Goal: Navigation & Orientation: Find specific page/section

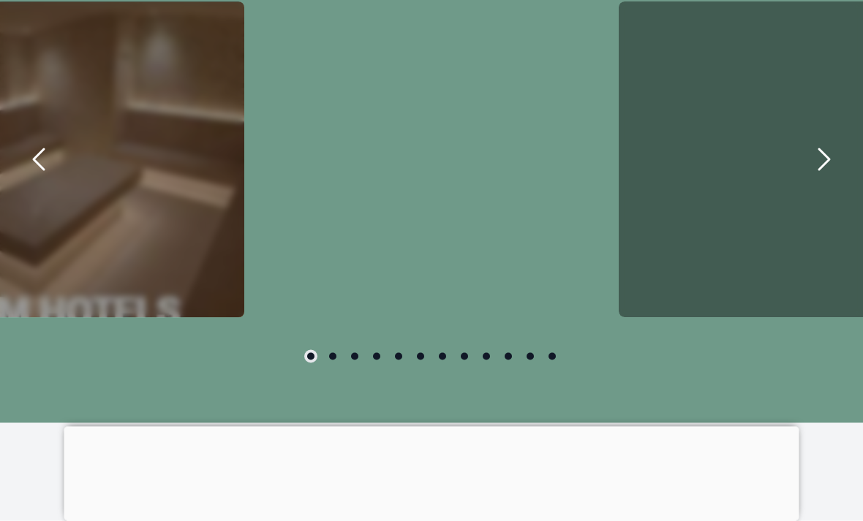
scroll to position [808, 0]
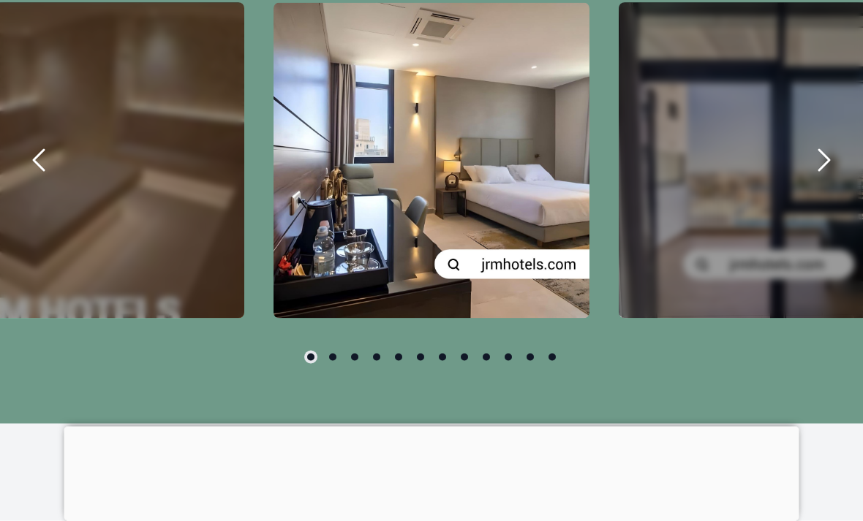
click at [529, 306] on div "carousel-slider" at bounding box center [431, 161] width 316 height 316
click at [538, 211] on div "carousel-slider" at bounding box center [431, 161] width 316 height 316
click at [512, 302] on div "carousel-slider" at bounding box center [431, 161] width 316 height 316
click at [821, 171] on icon "next" at bounding box center [824, 161] width 10 height 20
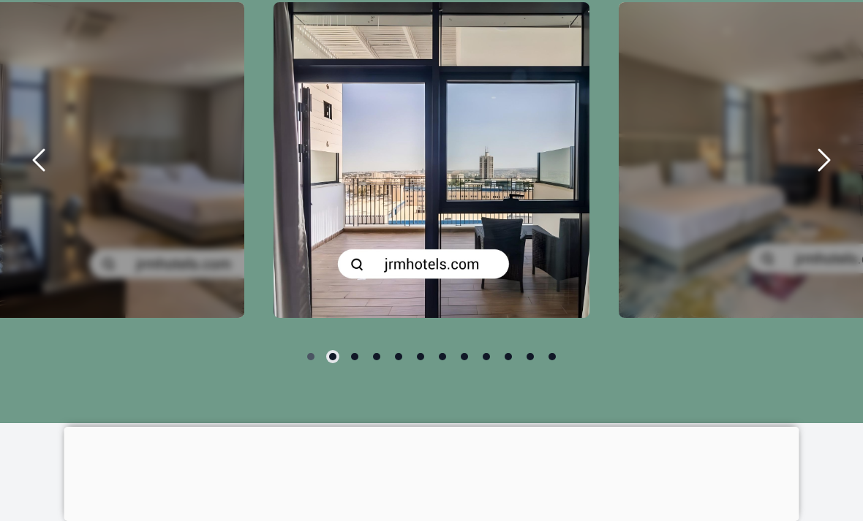
click at [835, 178] on icon "next" at bounding box center [823, 160] width 35 height 35
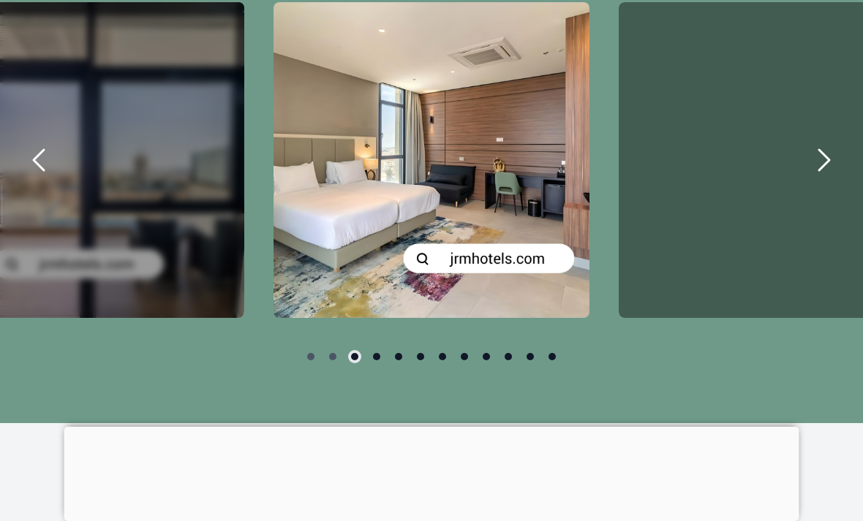
click at [811, 178] on icon "next" at bounding box center [823, 160] width 35 height 35
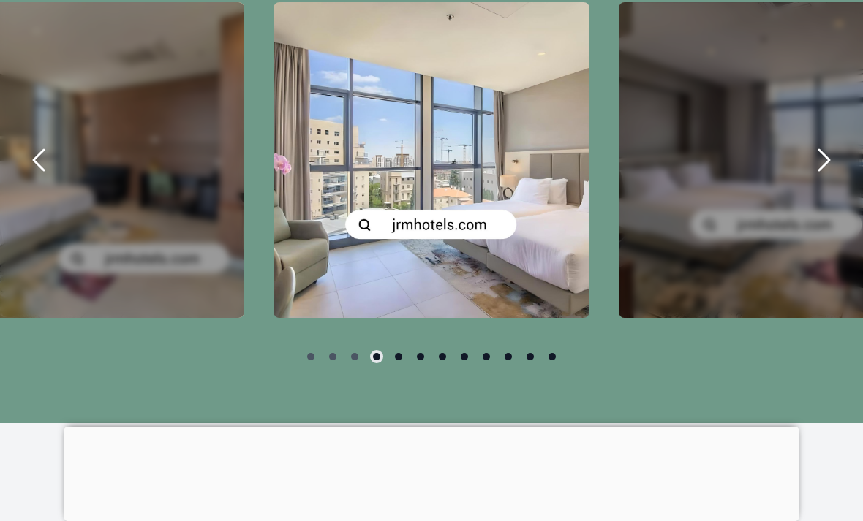
click at [818, 178] on icon "next" at bounding box center [823, 160] width 35 height 35
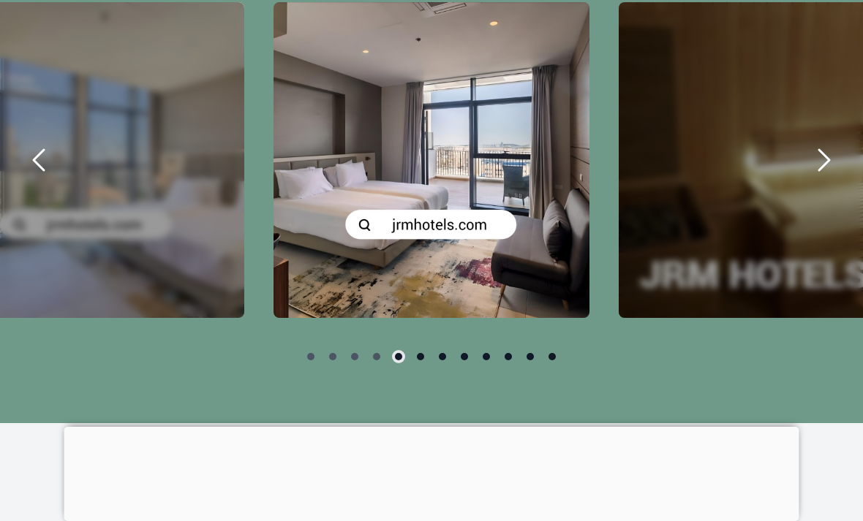
click at [816, 178] on icon "next" at bounding box center [823, 160] width 35 height 35
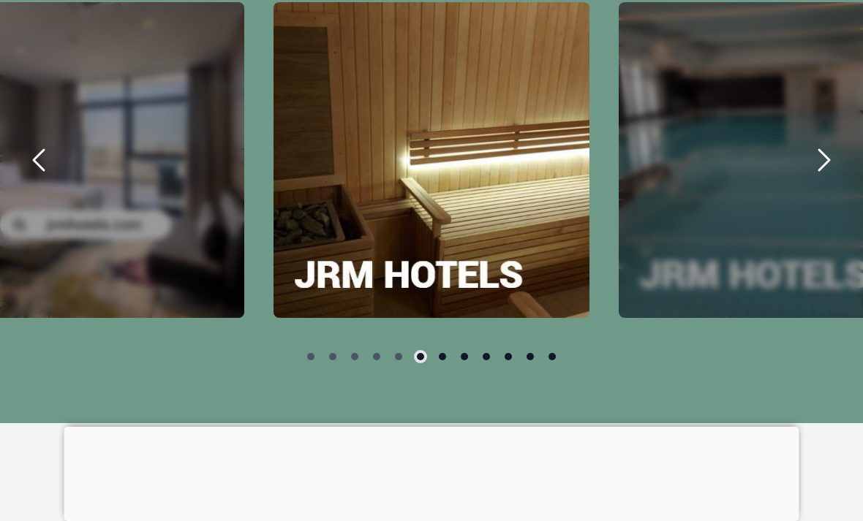
click at [823, 178] on icon "next" at bounding box center [823, 160] width 35 height 35
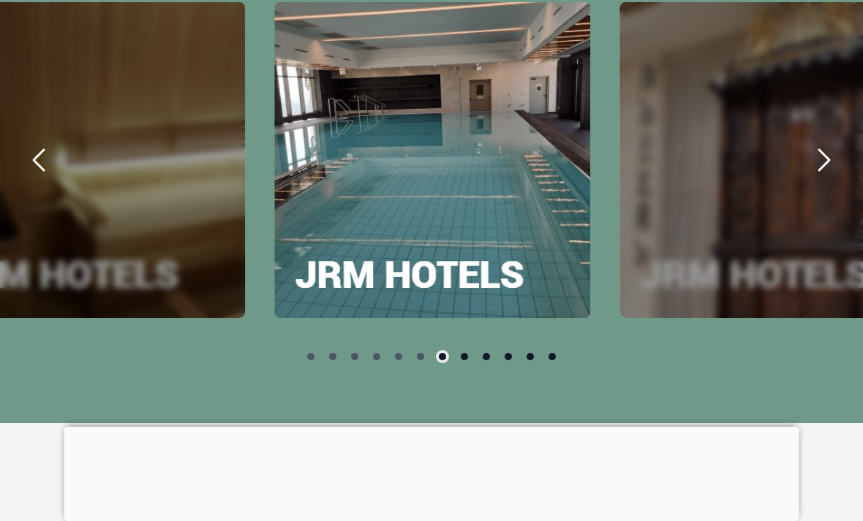
click at [808, 178] on icon "next" at bounding box center [823, 160] width 35 height 35
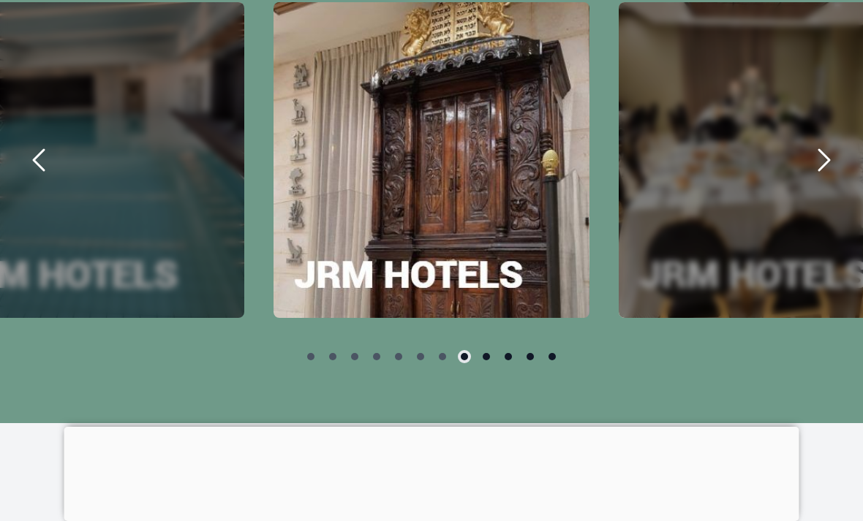
click at [829, 178] on icon "next" at bounding box center [823, 160] width 35 height 35
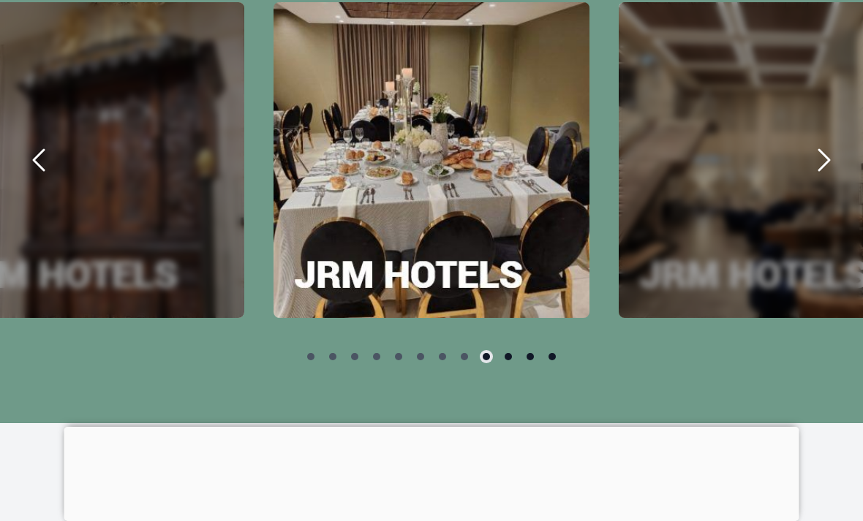
click at [828, 178] on icon "next" at bounding box center [823, 160] width 35 height 35
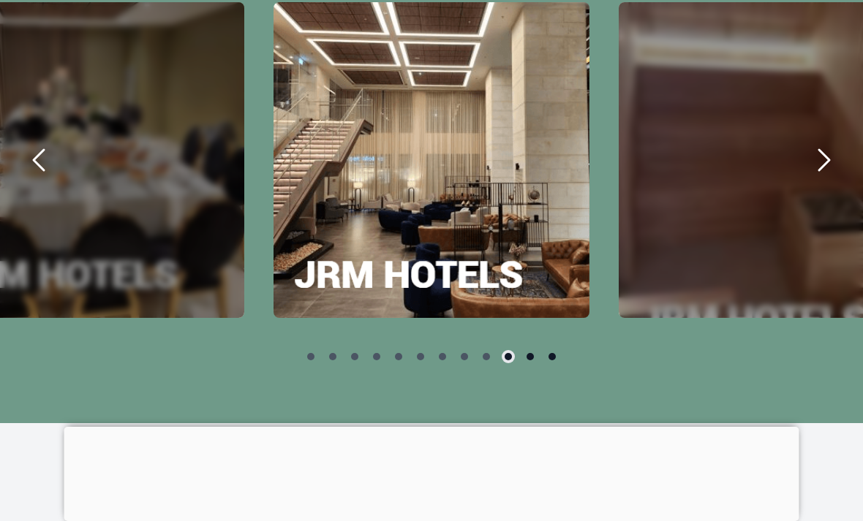
click at [833, 178] on icon "next" at bounding box center [823, 160] width 35 height 35
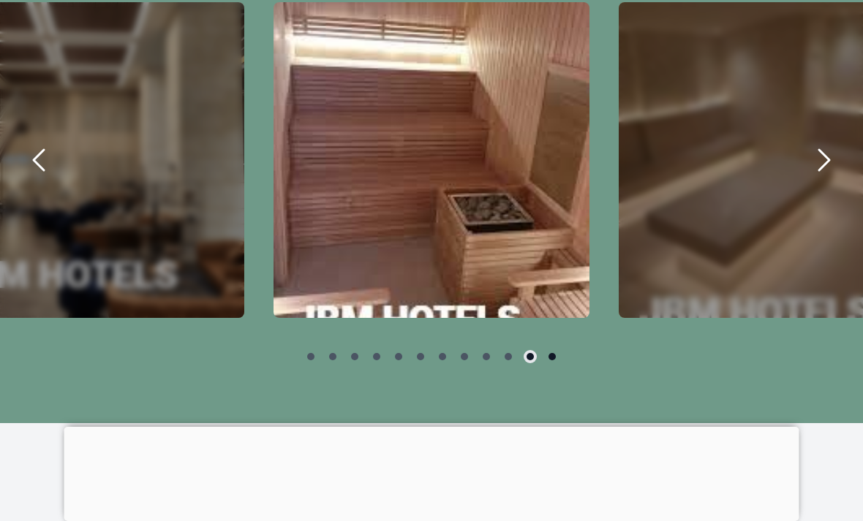
click at [839, 178] on icon "next" at bounding box center [823, 160] width 35 height 35
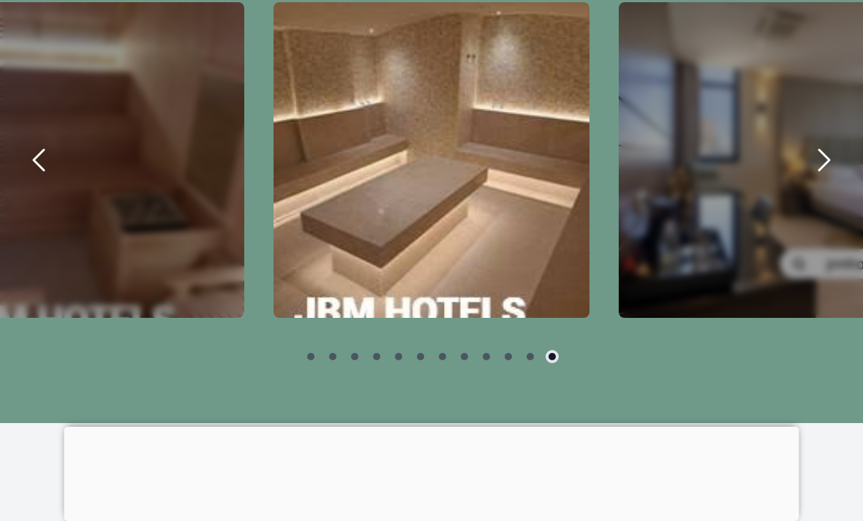
click at [836, 178] on icon "next" at bounding box center [823, 160] width 35 height 35
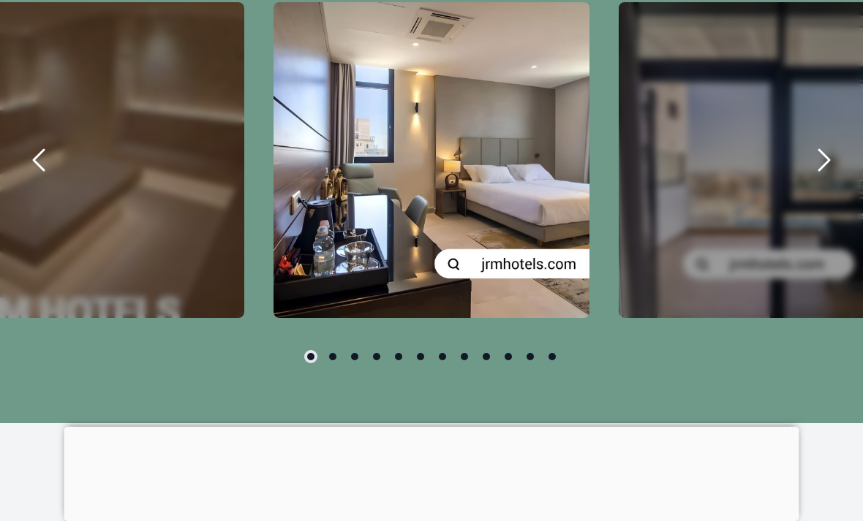
click at [840, 178] on icon "next" at bounding box center [823, 160] width 35 height 35
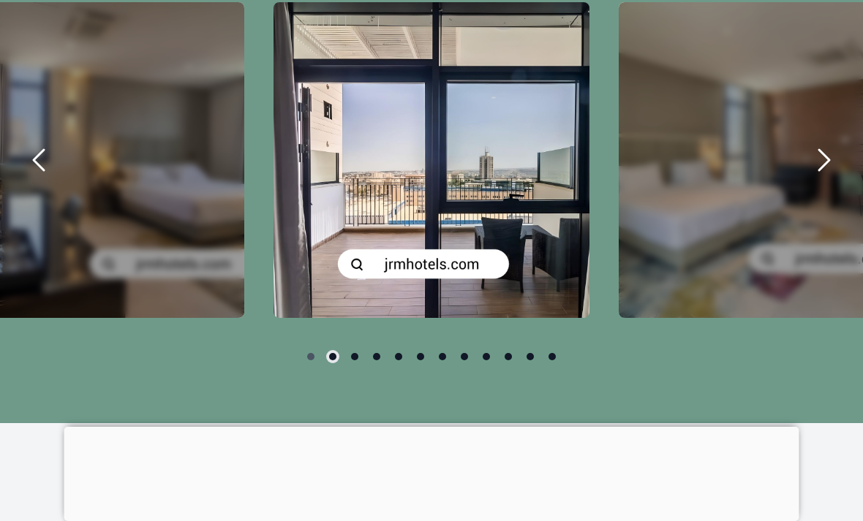
click at [837, 178] on icon "next" at bounding box center [823, 160] width 35 height 35
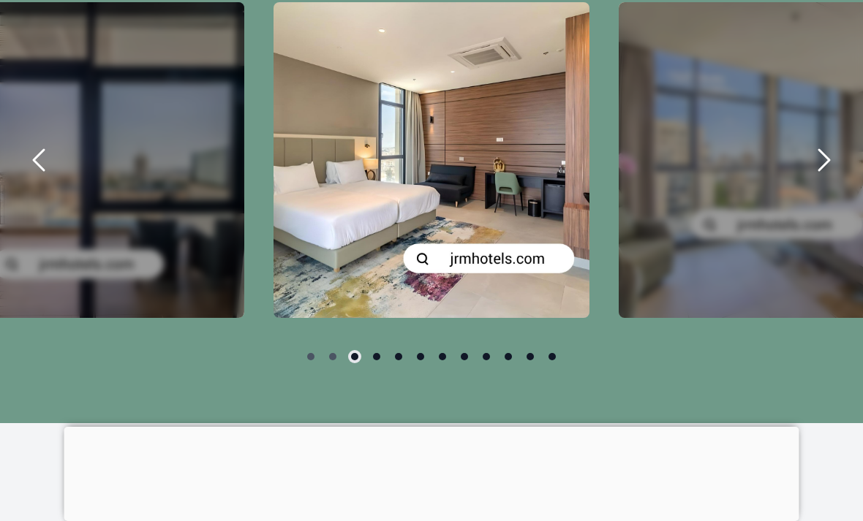
click at [834, 178] on icon "next" at bounding box center [823, 160] width 35 height 35
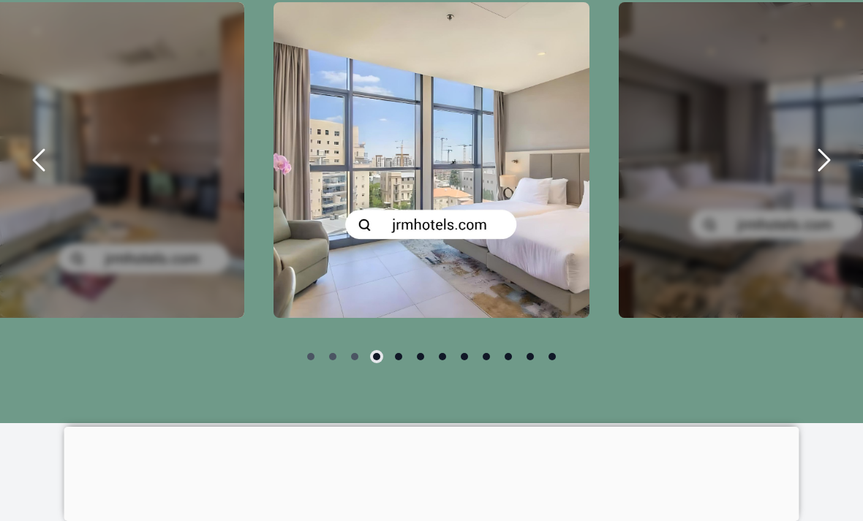
click at [836, 178] on icon "next" at bounding box center [823, 160] width 35 height 35
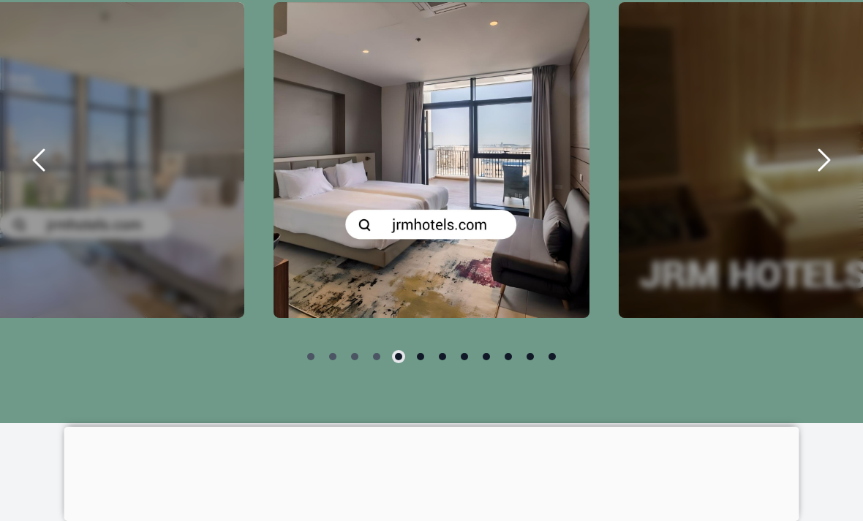
click at [836, 178] on icon "next" at bounding box center [823, 160] width 35 height 35
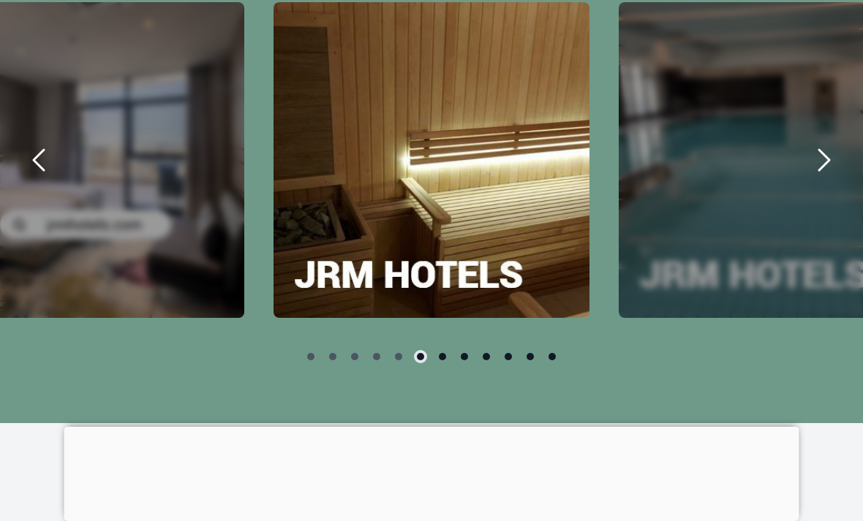
click at [832, 178] on icon "next" at bounding box center [823, 160] width 35 height 35
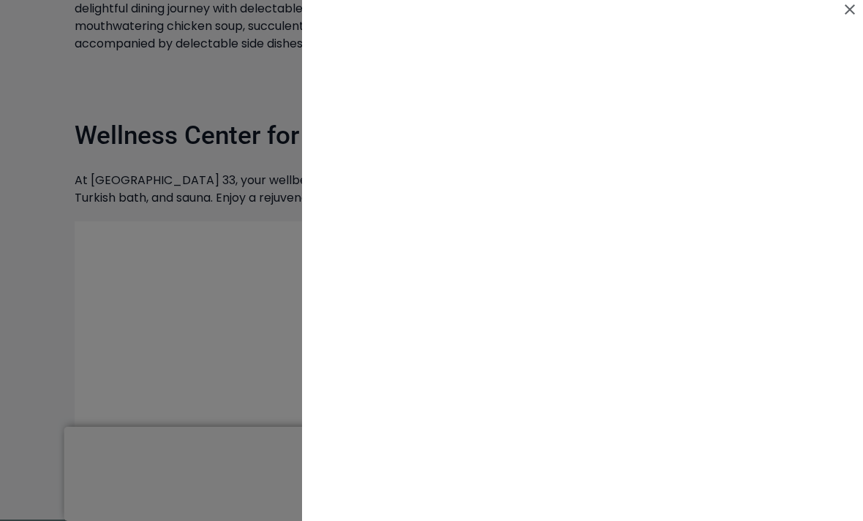
scroll to position [79, 0]
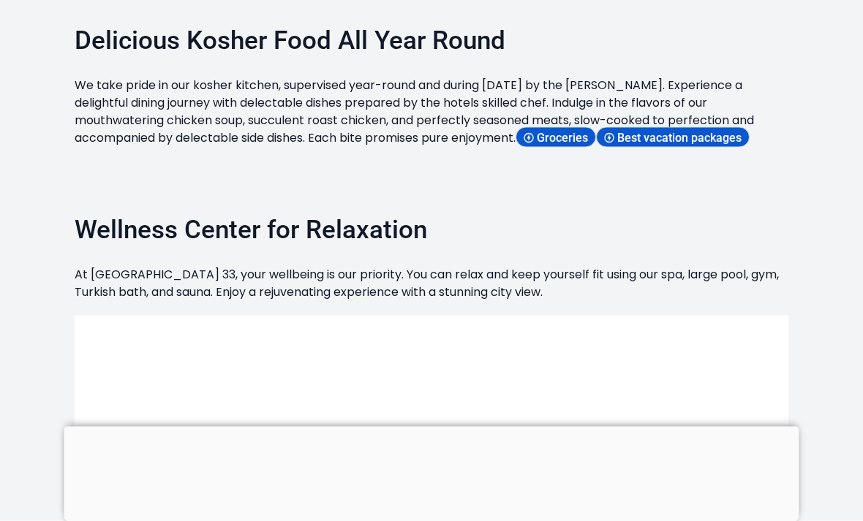
scroll to position [1670, 0]
click at [700, 144] on span "Best vacation packages" at bounding box center [681, 137] width 129 height 14
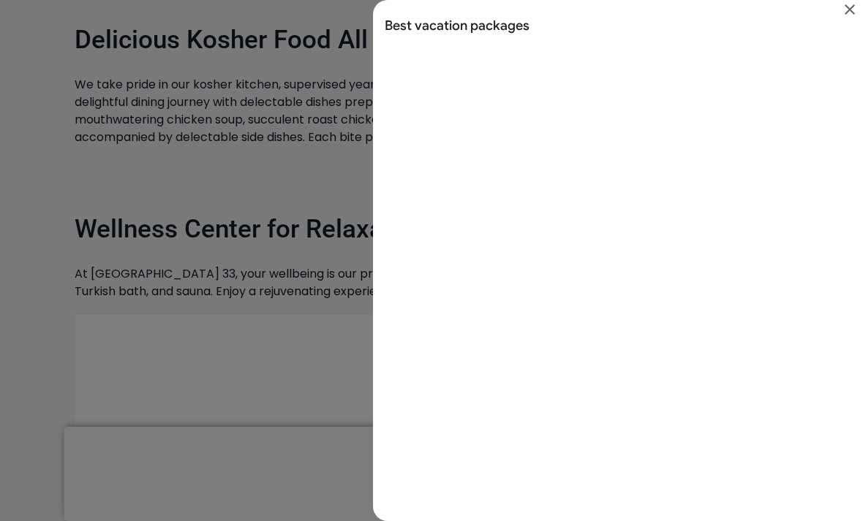
scroll to position [0, 0]
click at [845, 12] on icon "Close" at bounding box center [849, 9] width 10 height 10
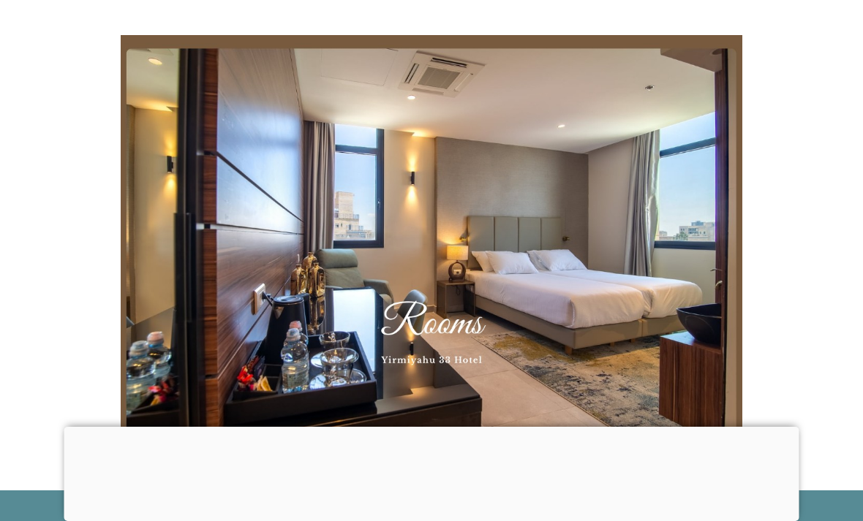
scroll to position [3539, 0]
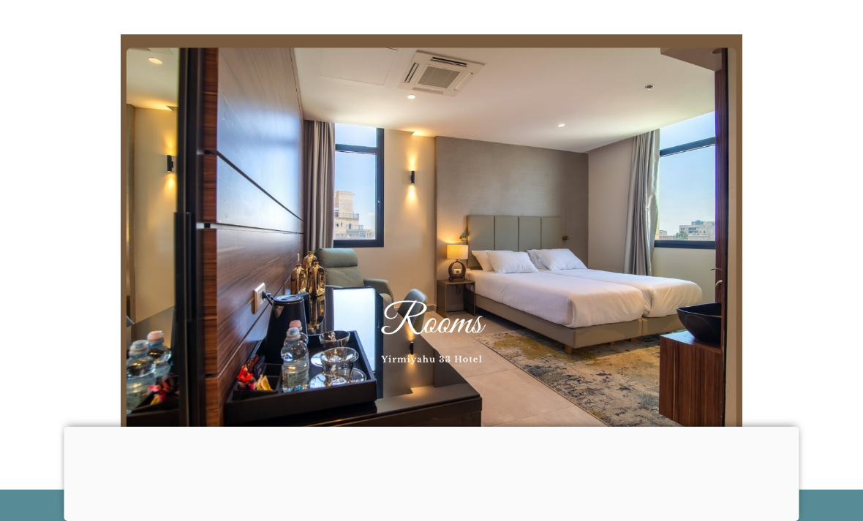
click at [623, 274] on img at bounding box center [431, 241] width 621 height 415
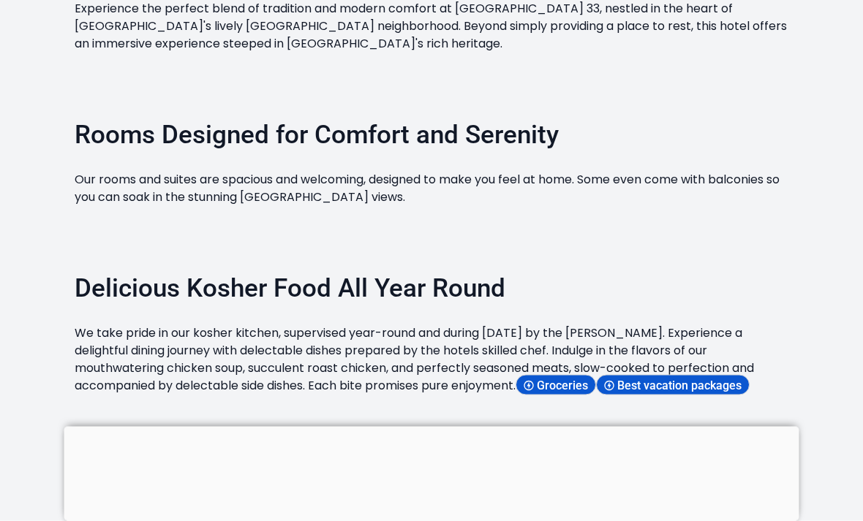
scroll to position [1422, 0]
click at [780, 295] on h2 "Delicious Kosher Food All Year Round" at bounding box center [432, 280] width 714 height 57
click at [572, 392] on span "Groceries" at bounding box center [565, 385] width 56 height 14
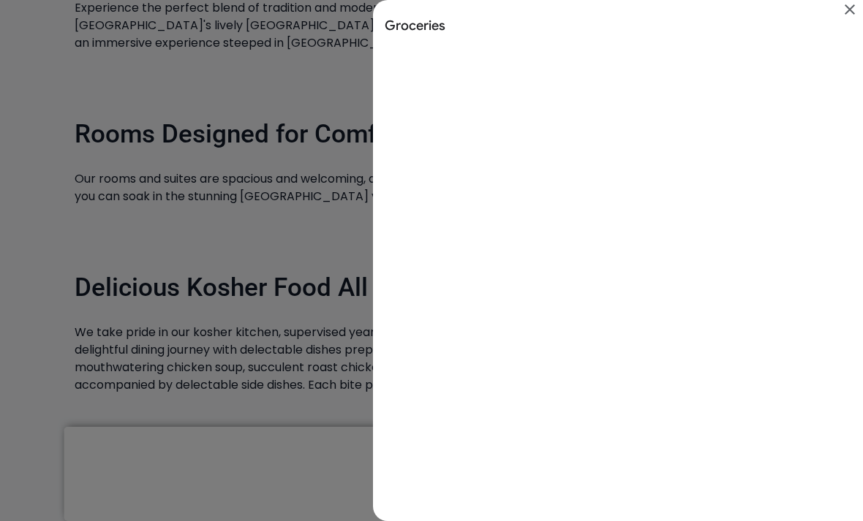
scroll to position [0, 0]
click at [241, 430] on div "Search results for Groceries" at bounding box center [431, 260] width 863 height 521
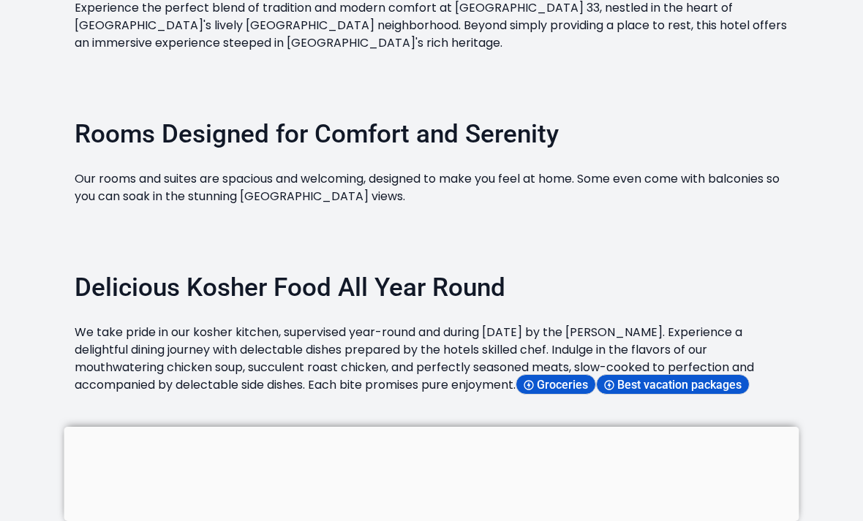
scroll to position [1422, 0]
click at [725, 392] on span "Best vacation packages" at bounding box center [681, 385] width 129 height 14
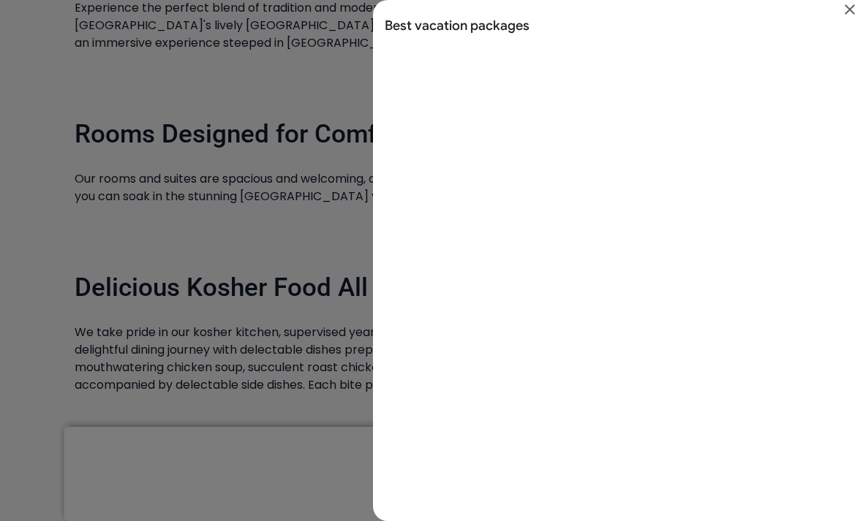
scroll to position [0, 0]
click at [274, 444] on div "Search results for Best vacation packages" at bounding box center [431, 260] width 863 height 521
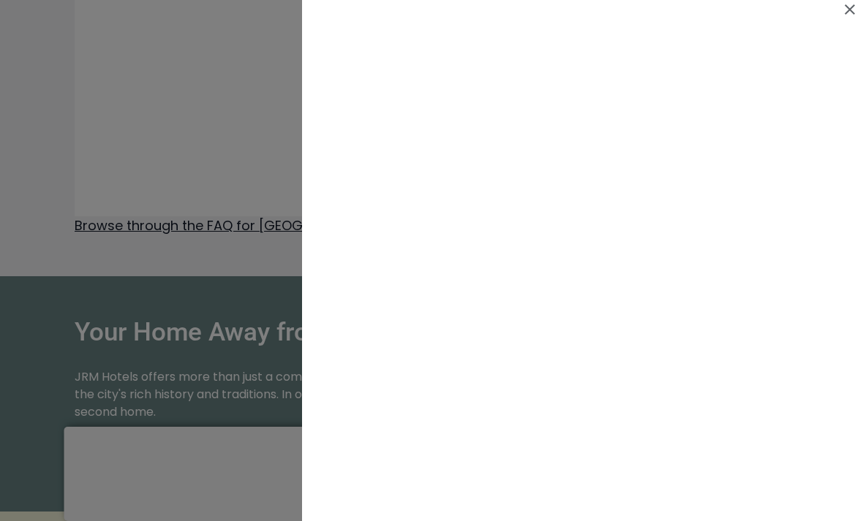
click at [244, 447] on div at bounding box center [431, 260] width 863 height 521
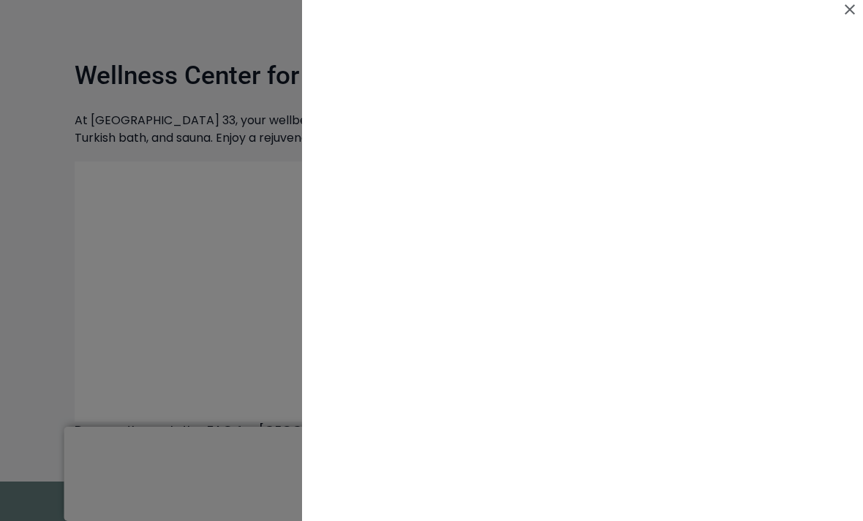
scroll to position [-1, 0]
click at [154, 336] on div at bounding box center [431, 260] width 863 height 521
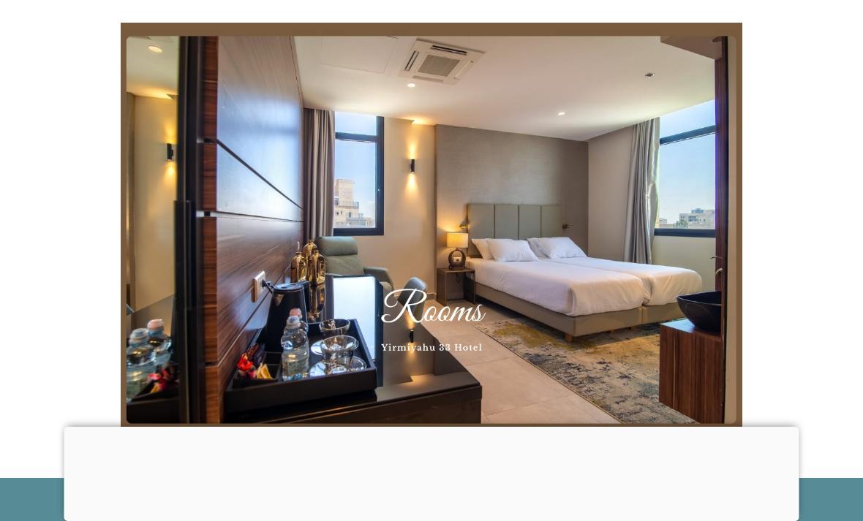
scroll to position [3551, 0]
click at [641, 243] on img at bounding box center [431, 230] width 621 height 415
